Goal: Information Seeking & Learning: Learn about a topic

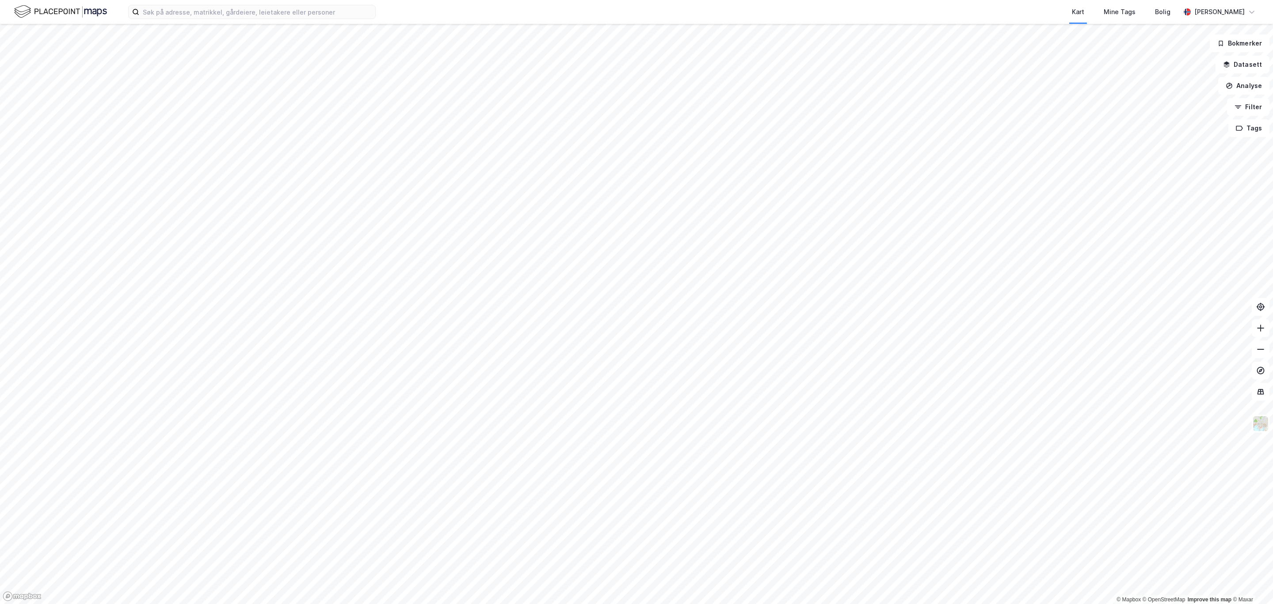
click at [236, 19] on div "Kart Mine Tags Bolig [PERSON_NAME]" at bounding box center [636, 12] width 1273 height 24
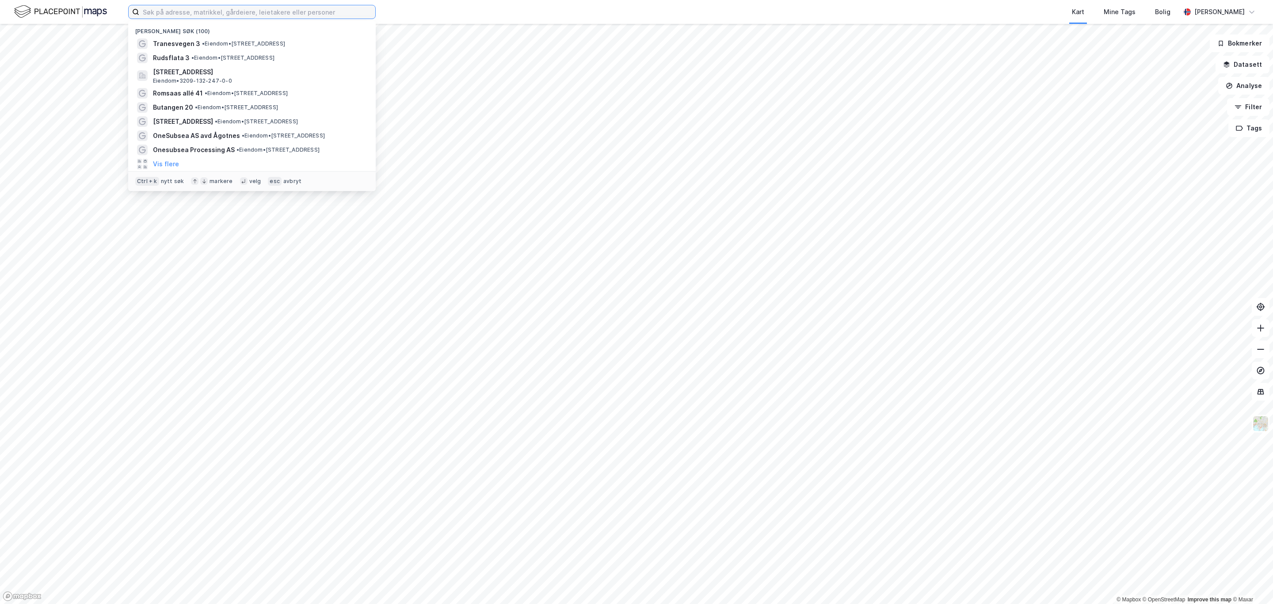
click at [232, 15] on input at bounding box center [257, 11] width 236 height 13
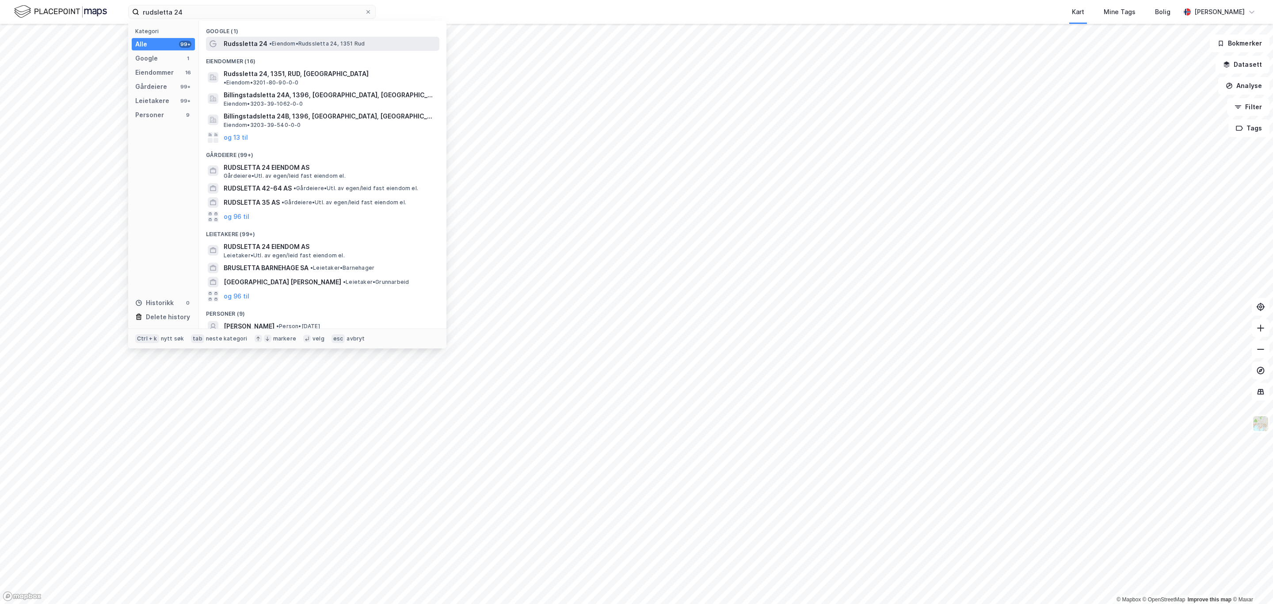
click at [247, 40] on span "Rudssletta 24" at bounding box center [246, 43] width 44 height 11
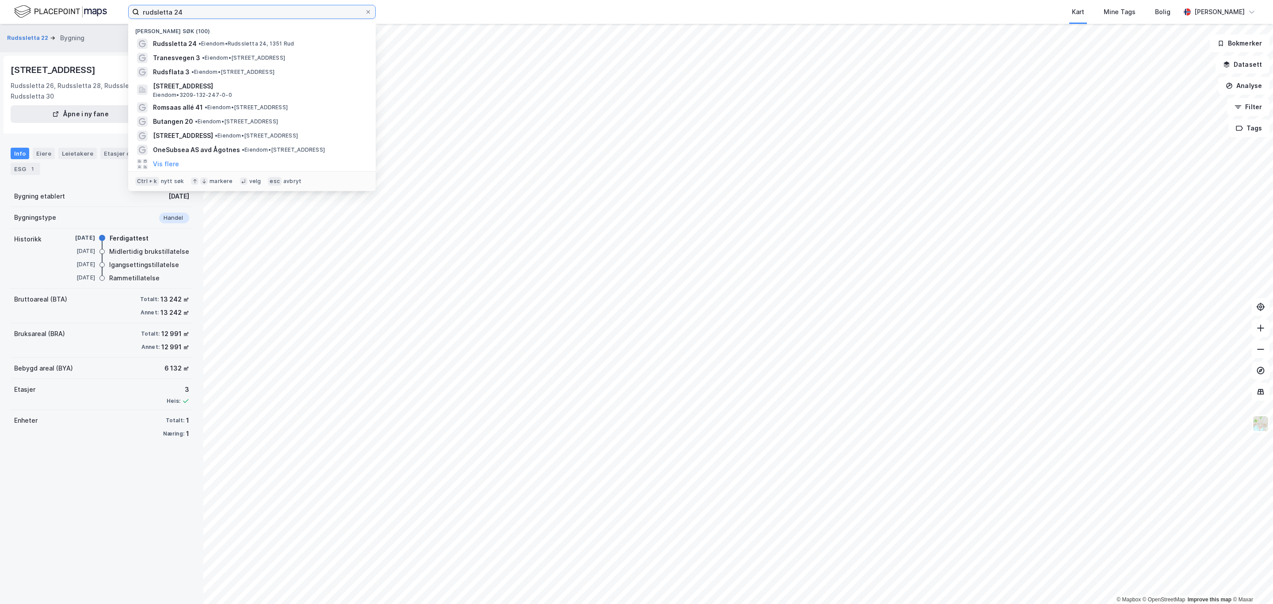
click at [207, 7] on input "rudsletta 24" at bounding box center [251, 11] width 225 height 13
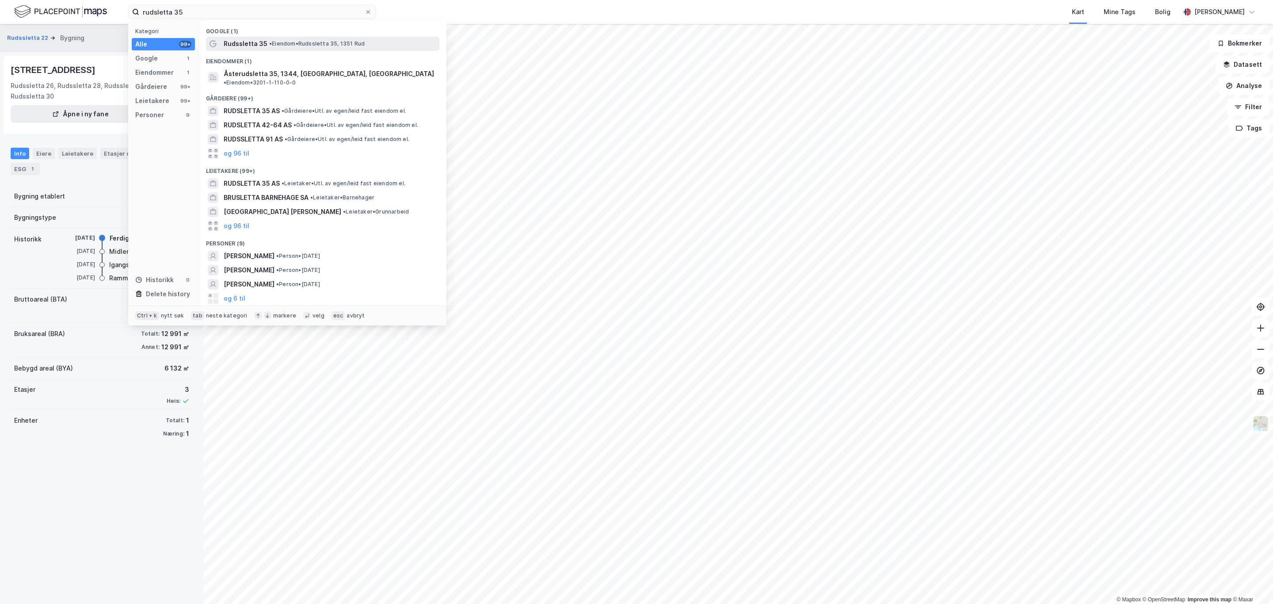
click at [264, 42] on span "Rudssletta 35" at bounding box center [246, 43] width 44 height 11
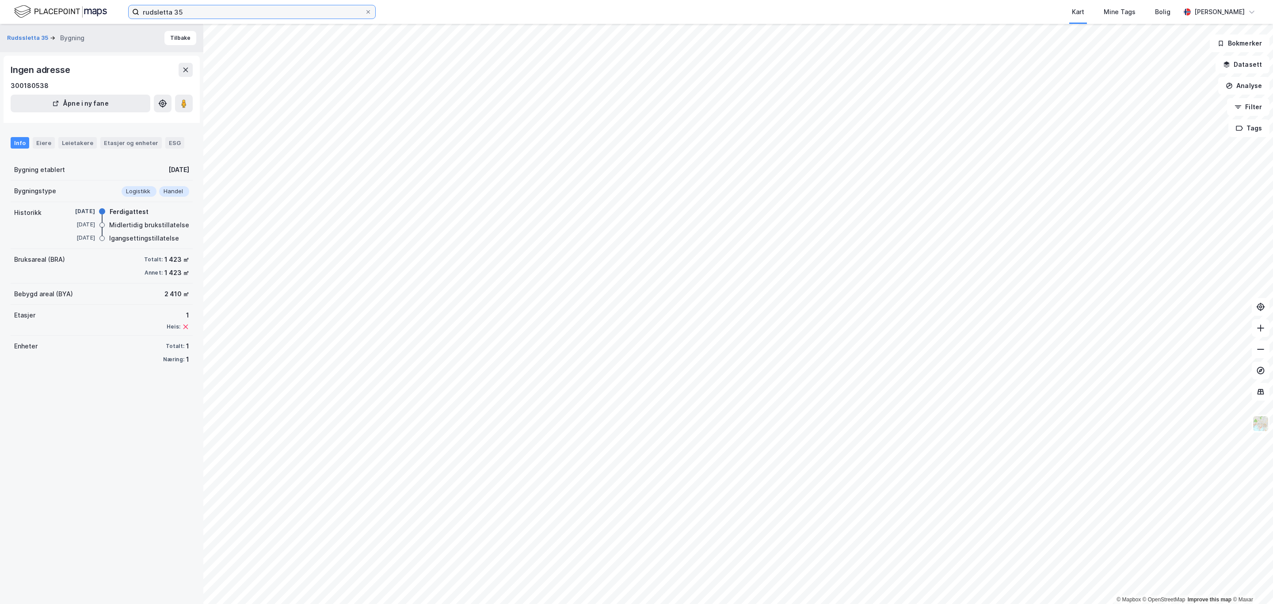
drag, startPoint x: 195, startPoint y: 16, endPoint x: 195, endPoint y: 9, distance: 6.6
click at [195, 16] on input "rudsletta 35" at bounding box center [251, 11] width 225 height 13
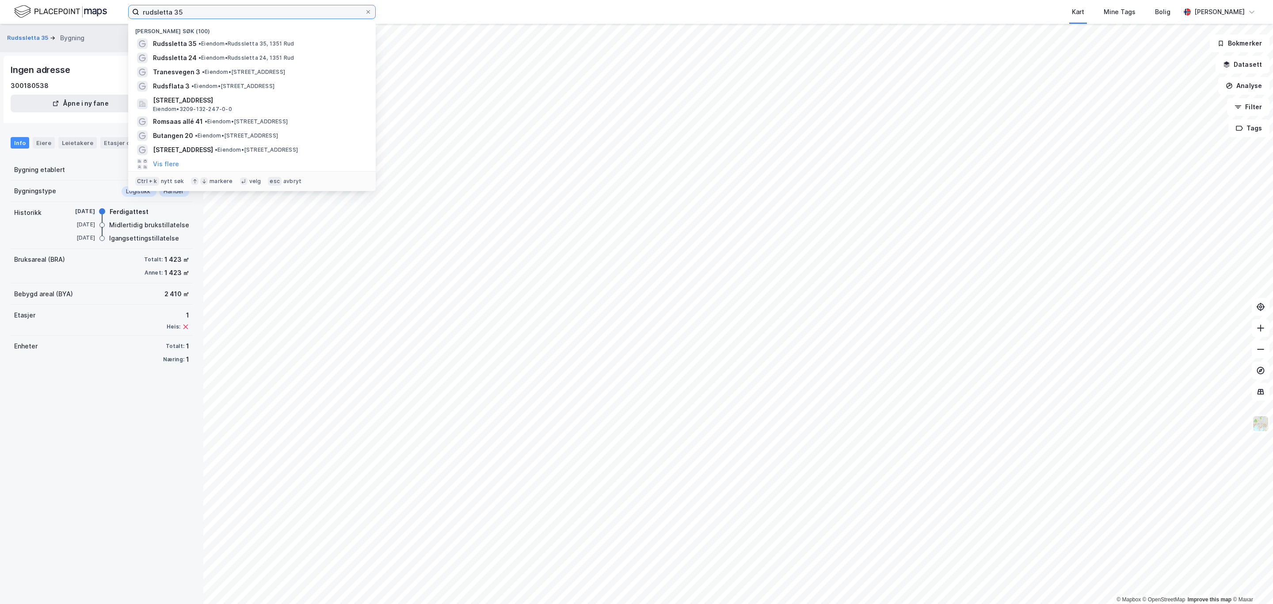
drag, startPoint x: 195, startPoint y: 9, endPoint x: 94, endPoint y: 8, distance: 101.2
click at [92, 8] on div "rudsletta 35 Nylige søk (100) Rudssletta 35 • Eiendom • [STREET_ADDRESS] • Eien…" at bounding box center [636, 12] width 1273 height 24
paste input "[STREET_ADDRESS]"
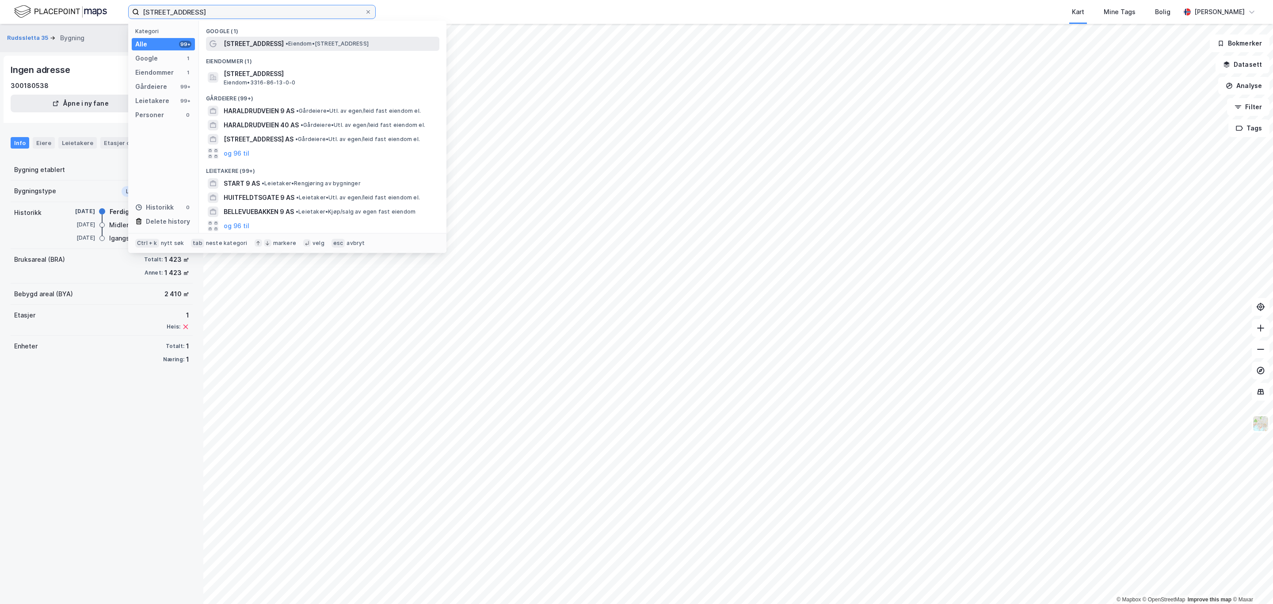
type input "[STREET_ADDRESS]"
click at [288, 43] on span "• Eiendom • [STREET_ADDRESS]" at bounding box center [326, 43] width 83 height 7
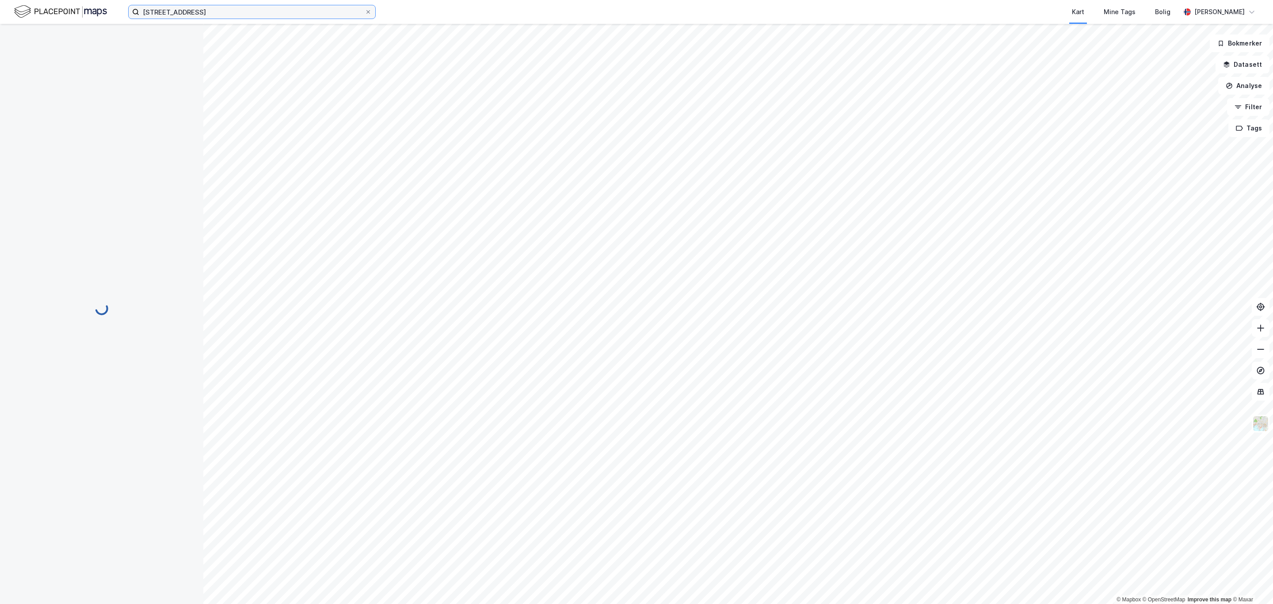
click at [248, 12] on input "[STREET_ADDRESS]" at bounding box center [251, 11] width 225 height 13
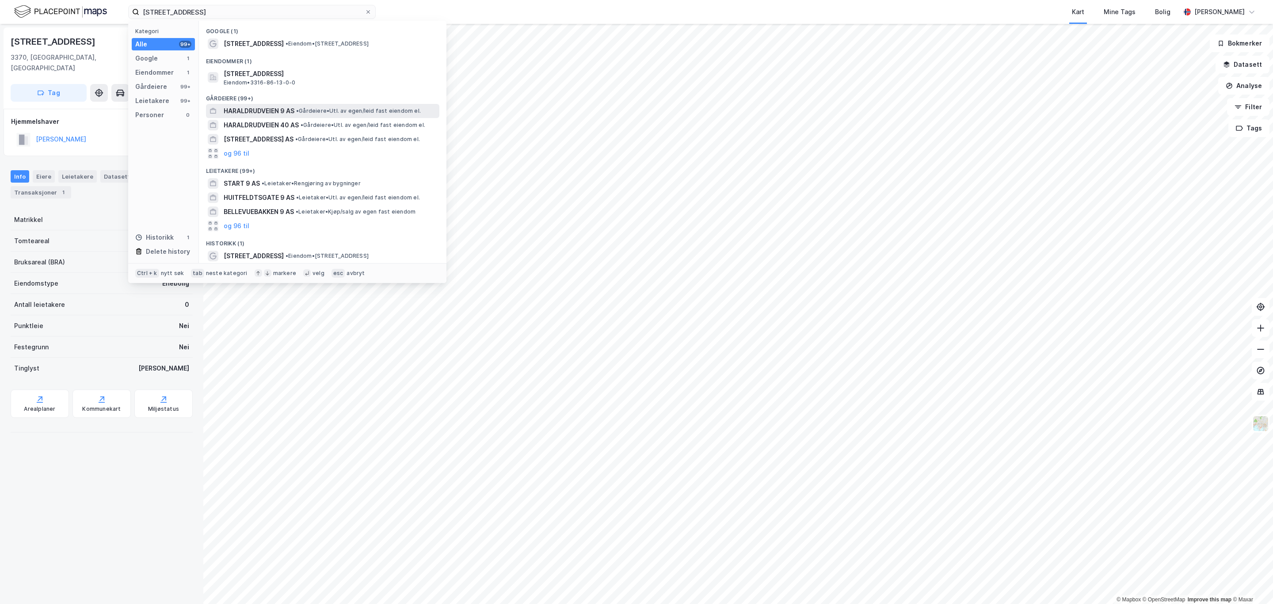
click at [274, 110] on span "HARALDRUDVEIEN 9 AS" at bounding box center [259, 111] width 71 height 11
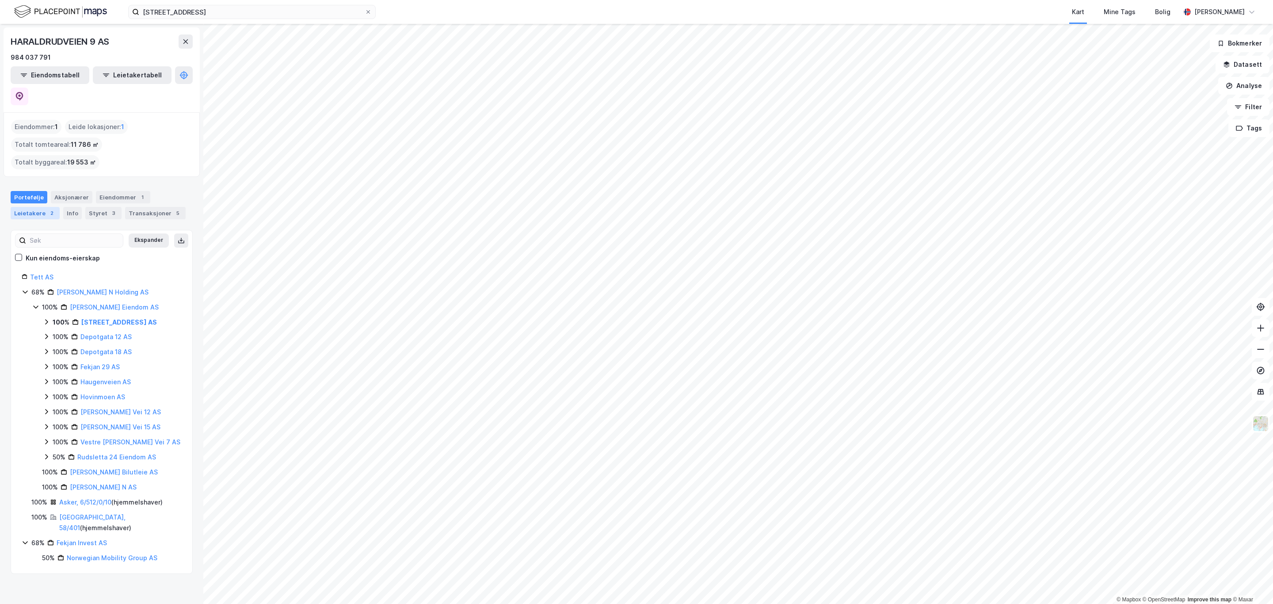
click at [29, 207] on div "Leietakere 2" at bounding box center [35, 213] width 49 height 12
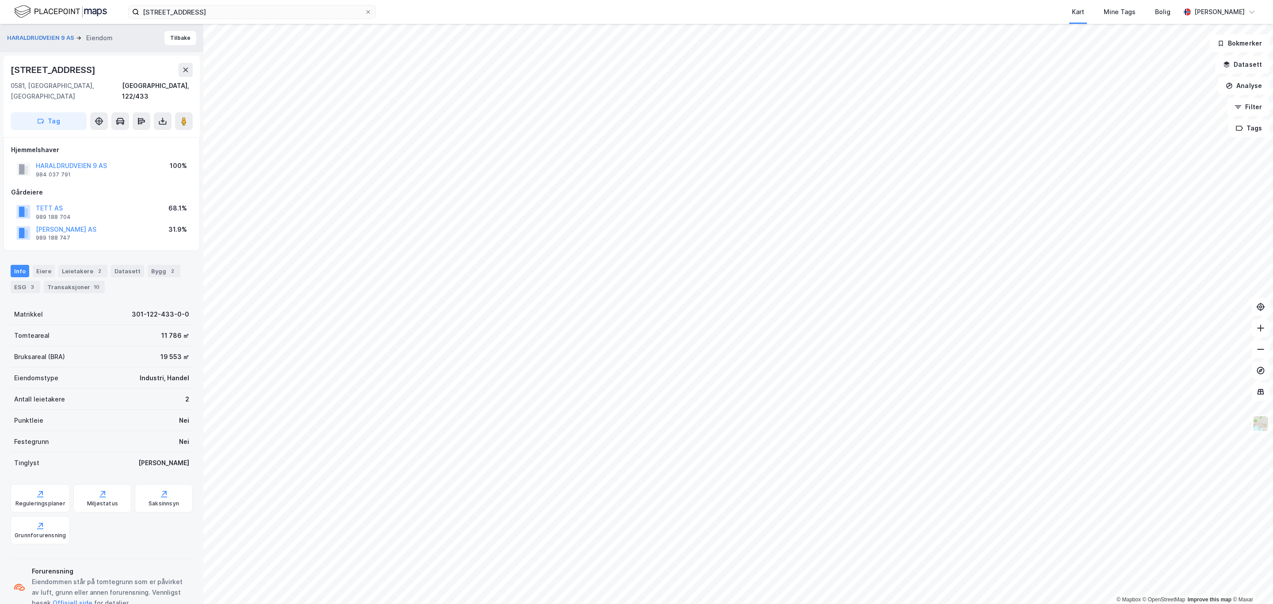
scroll to position [16, 0]
